Goal: Task Accomplishment & Management: Complete application form

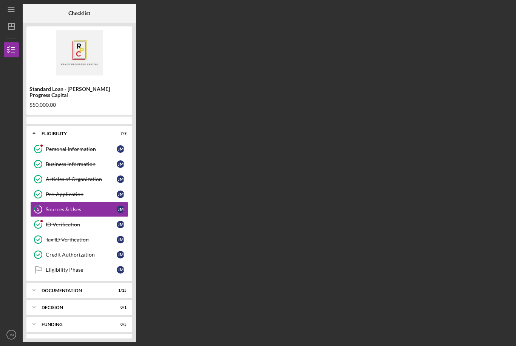
scroll to position [24, 0]
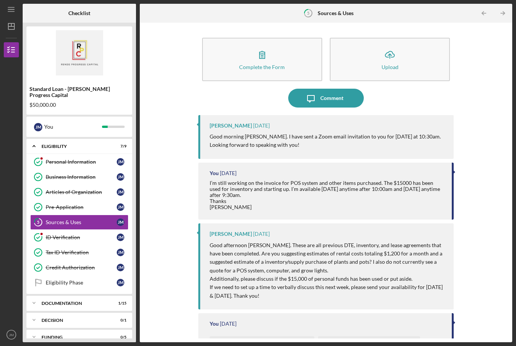
click at [261, 45] on icon "button" at bounding box center [262, 54] width 19 height 19
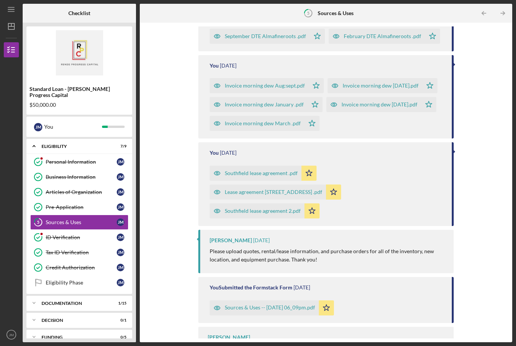
scroll to position [364, 0]
click at [291, 301] on div "Sources & Uses -- [DATE] 06_09pm.pdf" at bounding box center [264, 308] width 109 height 15
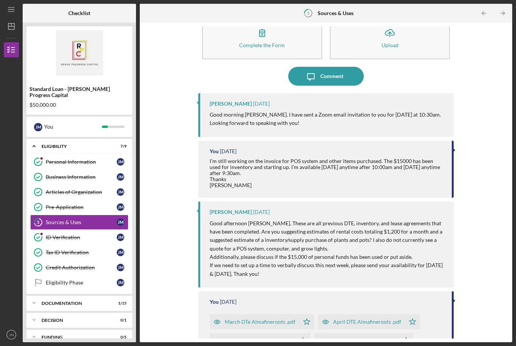
scroll to position [20, 0]
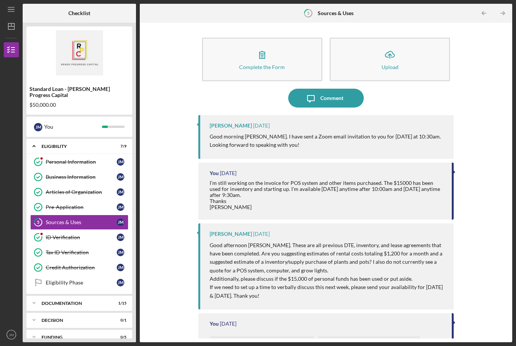
click at [267, 64] on div "Complete the Form" at bounding box center [262, 67] width 46 height 6
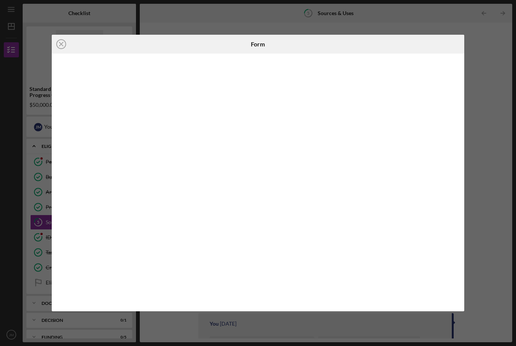
click at [491, 59] on div "Icon/Close Form" at bounding box center [258, 173] width 516 height 346
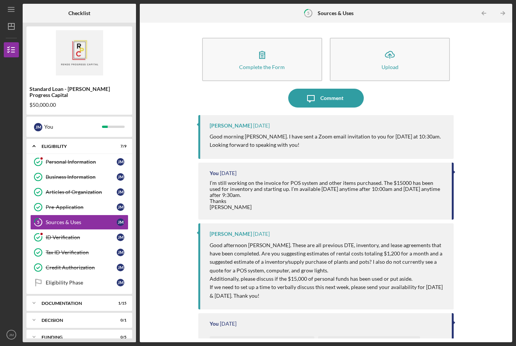
click at [390, 64] on div "Upload" at bounding box center [389, 67] width 17 height 6
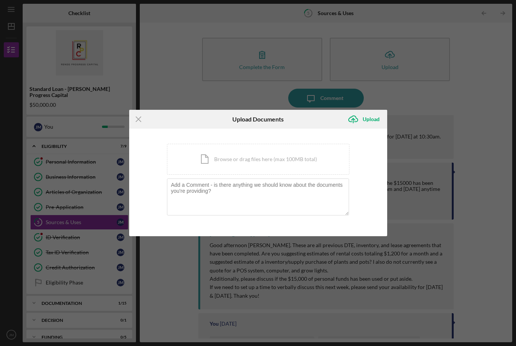
click at [250, 161] on div "Icon/Document Browse or drag files here (max 100MB total) Tap to choose files o…" at bounding box center [258, 159] width 182 height 31
click at [450, 92] on div "Icon/Menu Close Upload Documents Icon/Upload Upload You're uploading documents …" at bounding box center [258, 173] width 516 height 346
click at [40, 1] on div "Icon/Menu Close Upload Documents Icon/Upload Upload You're uploading documents …" at bounding box center [258, 173] width 516 height 346
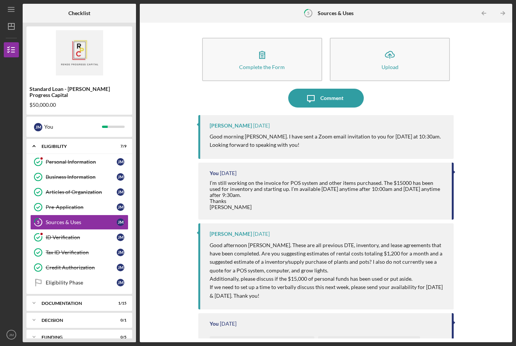
click at [392, 64] on div "Upload" at bounding box center [389, 67] width 17 height 6
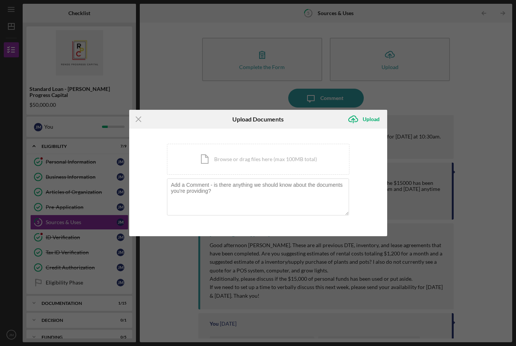
click at [248, 165] on div "Icon/Document Browse or drag files here (max 100MB total) Tap to choose files o…" at bounding box center [258, 159] width 182 height 31
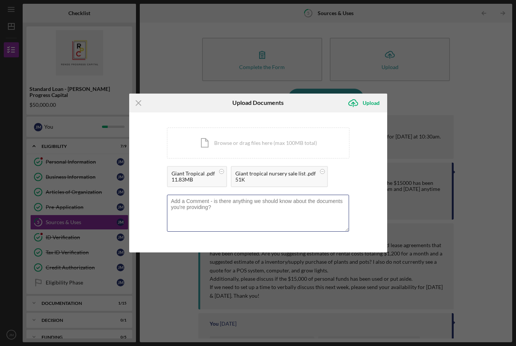
click at [226, 213] on textarea at bounding box center [258, 213] width 182 height 37
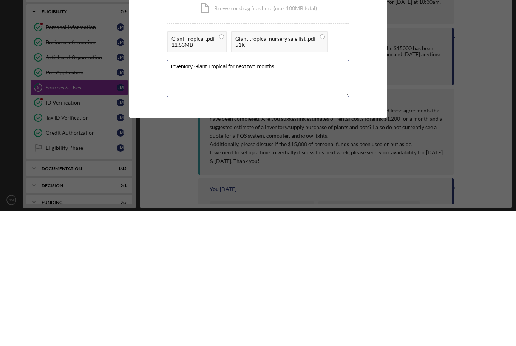
type textarea "Inventory Giant Tropical for next two months"
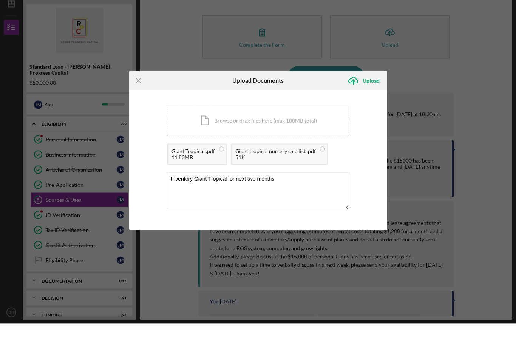
click at [370, 96] on div "Upload" at bounding box center [370, 103] width 17 height 15
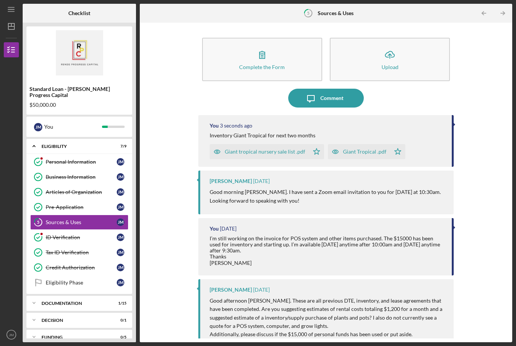
click at [391, 64] on div "Upload" at bounding box center [389, 67] width 17 height 6
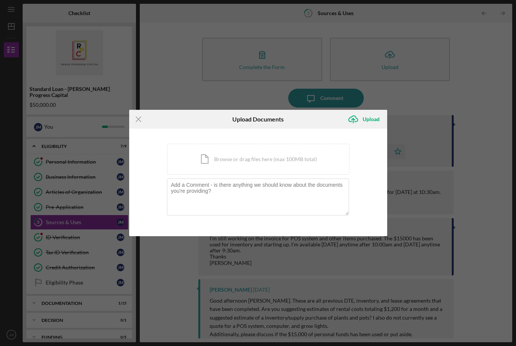
click at [244, 165] on div "Icon/Document Browse or drag files here (max 100MB total) Tap to choose files o…" at bounding box center [258, 159] width 182 height 31
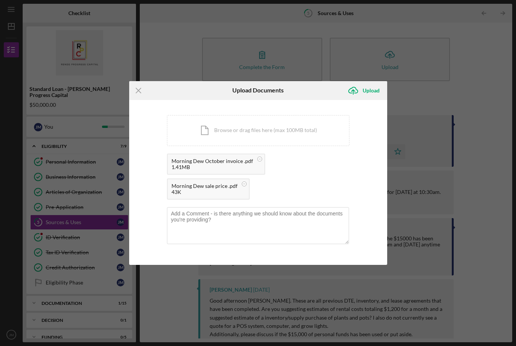
click at [373, 95] on div "Upload" at bounding box center [370, 90] width 17 height 15
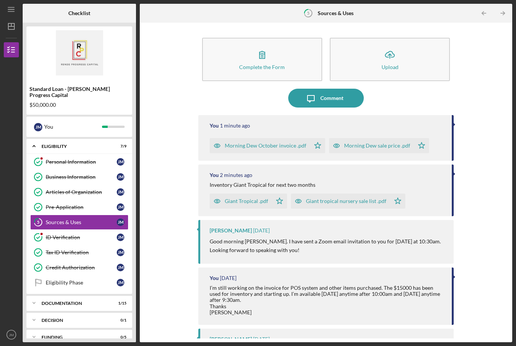
click at [393, 64] on div "Upload" at bounding box center [389, 67] width 17 height 6
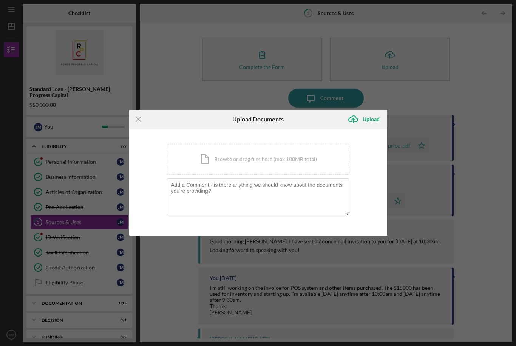
click at [276, 168] on div "Icon/Document Browse or drag files here (max 100MB total) Tap to choose files o…" at bounding box center [258, 159] width 182 height 31
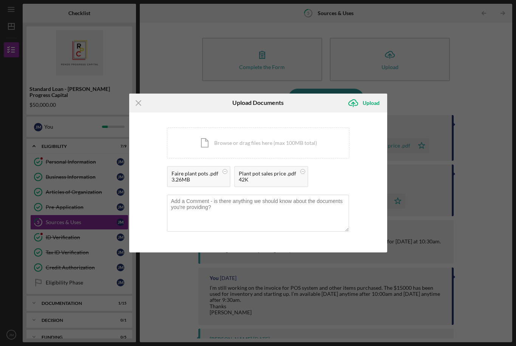
click at [364, 109] on div "Upload" at bounding box center [370, 103] width 17 height 15
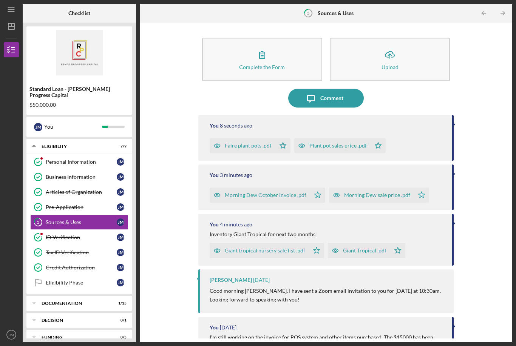
click at [394, 64] on div "Upload" at bounding box center [389, 67] width 17 height 6
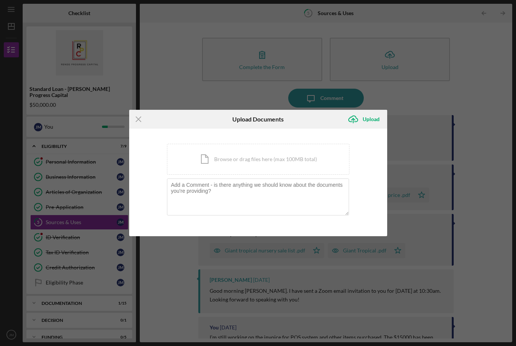
click at [248, 163] on div "Icon/Document Browse or drag files here (max 100MB total) Tap to choose files o…" at bounding box center [258, 159] width 182 height 31
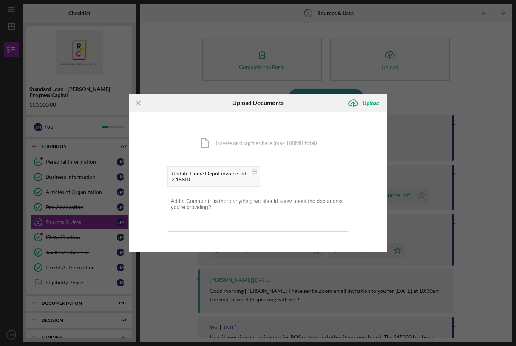
click at [370, 108] on div "Upload" at bounding box center [370, 103] width 17 height 15
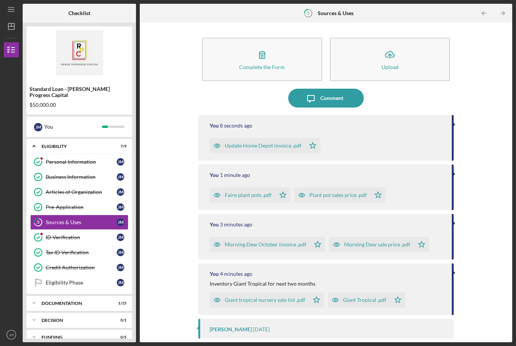
click at [391, 64] on div "Upload" at bounding box center [389, 67] width 17 height 6
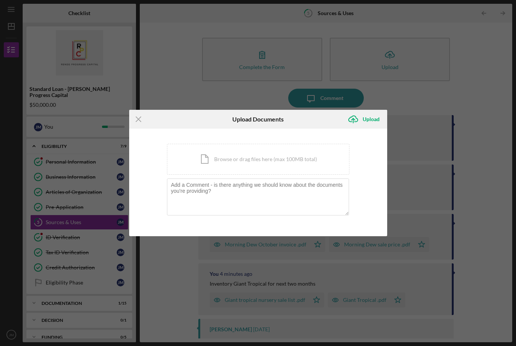
click at [251, 165] on div "Icon/Document Browse or drag files here (max 100MB total) Tap to choose files o…" at bounding box center [258, 159] width 182 height 31
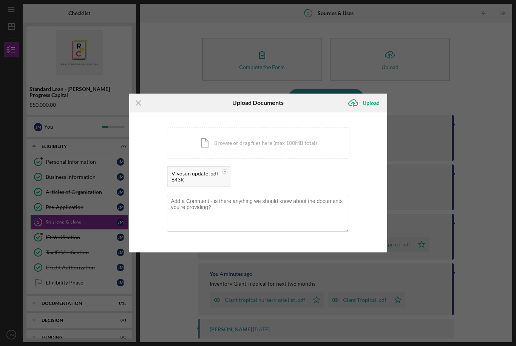
click at [372, 108] on div "Upload" at bounding box center [370, 103] width 17 height 15
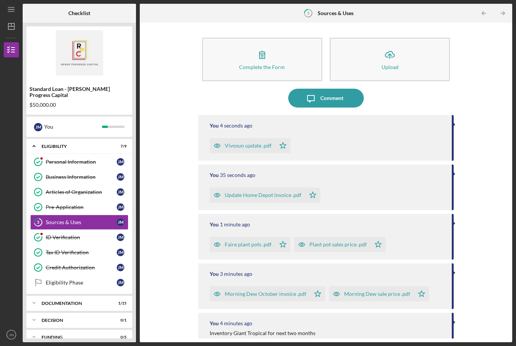
click at [392, 45] on icon "Icon/Upload" at bounding box center [389, 54] width 19 height 19
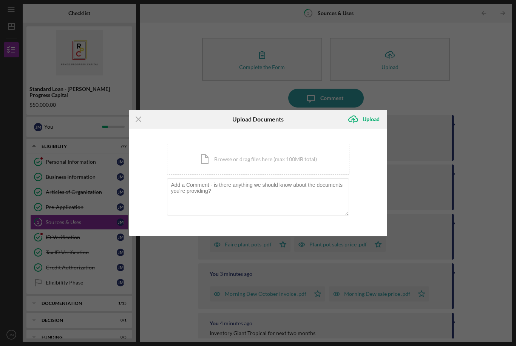
click at [261, 161] on div "Icon/Document Browse or drag files here (max 100MB total) Tap to choose files o…" at bounding box center [258, 159] width 182 height 31
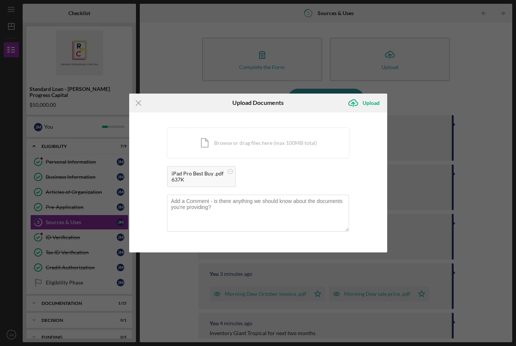
click at [372, 109] on div "Upload" at bounding box center [370, 103] width 17 height 15
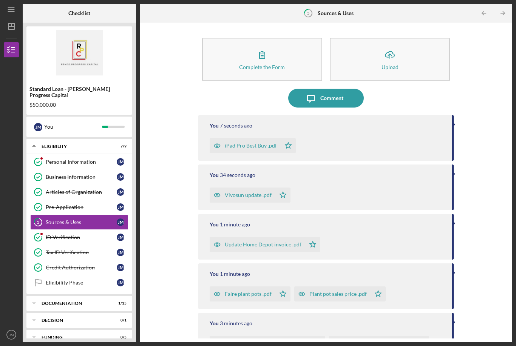
click at [394, 64] on div "Upload" at bounding box center [389, 67] width 17 height 6
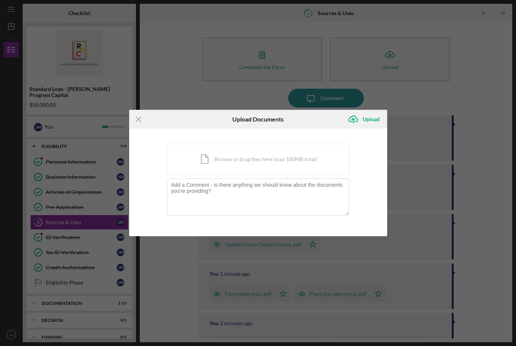
click at [256, 165] on div "Icon/Document Browse or drag files here (max 100MB total) Tap to choose files o…" at bounding box center [258, 159] width 182 height 31
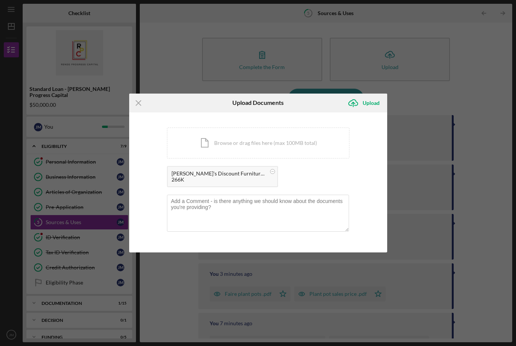
click at [368, 107] on div "Upload" at bounding box center [370, 103] width 17 height 15
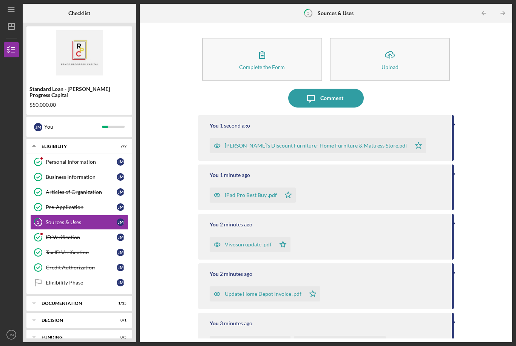
click at [390, 45] on icon "Icon/Upload" at bounding box center [389, 54] width 19 height 19
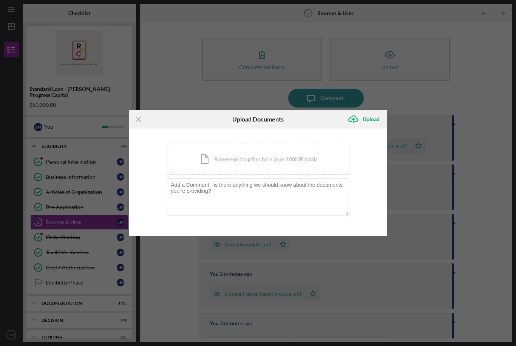
click at [262, 165] on div "Icon/Document Browse or drag files here (max 100MB total) Tap to choose files o…" at bounding box center [258, 159] width 182 height 31
click at [264, 166] on div "Icon/Document Browse or drag files here (max 100MB total) Tap to choose files o…" at bounding box center [258, 159] width 182 height 31
click at [253, 166] on div "Icon/Document Browse or drag files here (max 100MB total) Tap to choose files o…" at bounding box center [258, 159] width 182 height 31
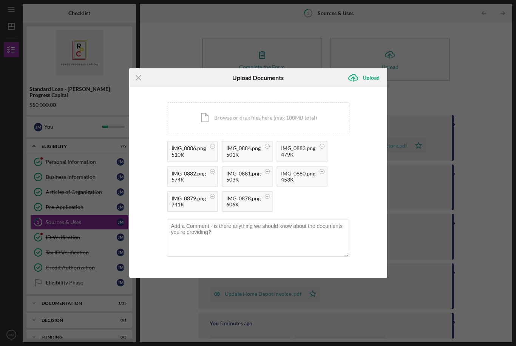
click at [368, 85] on div "Upload" at bounding box center [370, 77] width 17 height 15
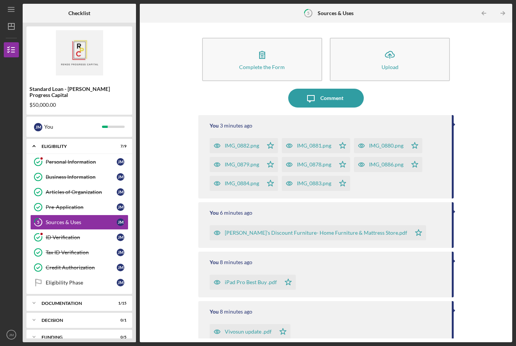
click at [48, 26] on div "Standard Loan - Rende Progress Capital $50,000.00" at bounding box center [79, 70] width 106 height 88
